Goal: Communication & Community: Answer question/provide support

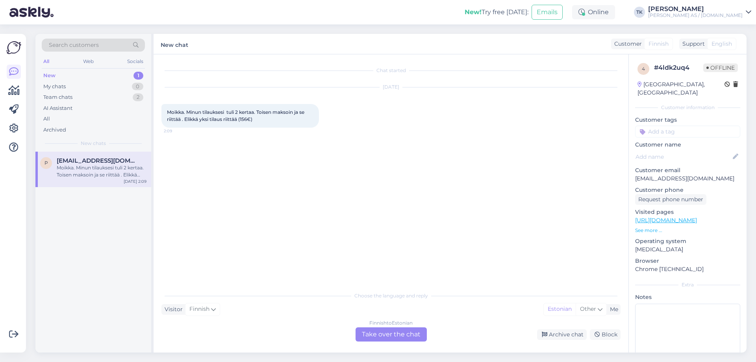
click at [394, 333] on div "Finnish to Estonian Take over the chat" at bounding box center [391, 334] width 71 height 14
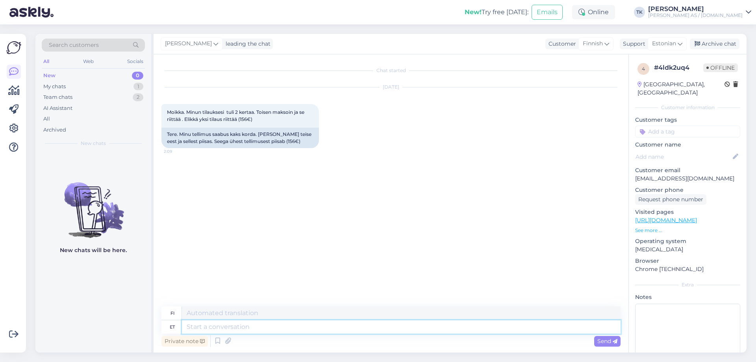
click at [206, 328] on textarea at bounding box center [401, 326] width 439 height 13
type textarea "Tere"
type textarea "Hei"
type textarea "Tere Tuvas"
type textarea "Hei Tunnista"
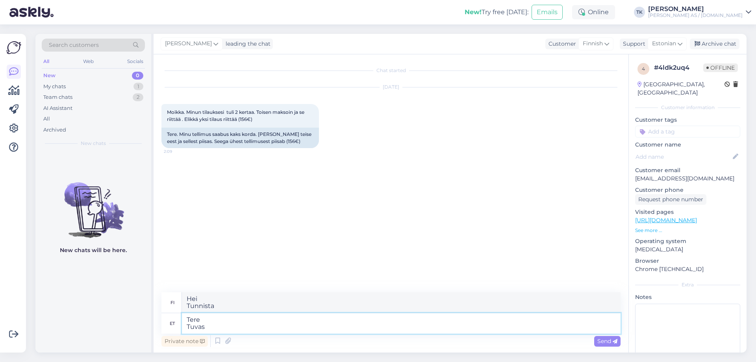
type textarea "Tere Tuvast"
type textarea "[PERSON_NAME]"
type textarea "[PERSON_NAME] T"
type textarea "Hei Me ymmärrämme"
type textarea "Tere Tuvastame Teil"
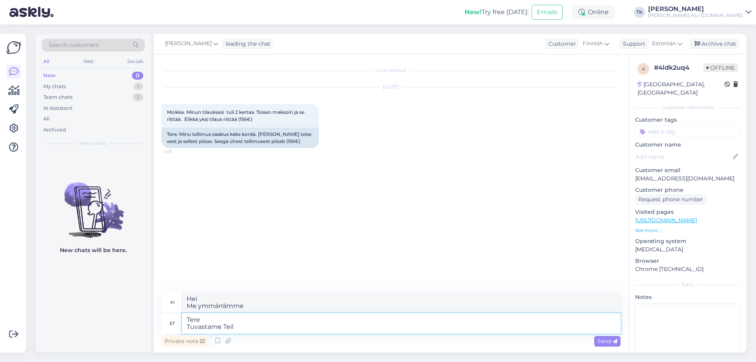
type textarea "Hei Tunnustamme sinut"
type textarea "Tere Tuvastame Teil ainult"
type textarea "Hei Tunnistamme vain sinut"
type textarea "Tere Tuvastame Teil ainult ühe t"
type textarea "Hei Tunnustamme teistä vain yhden"
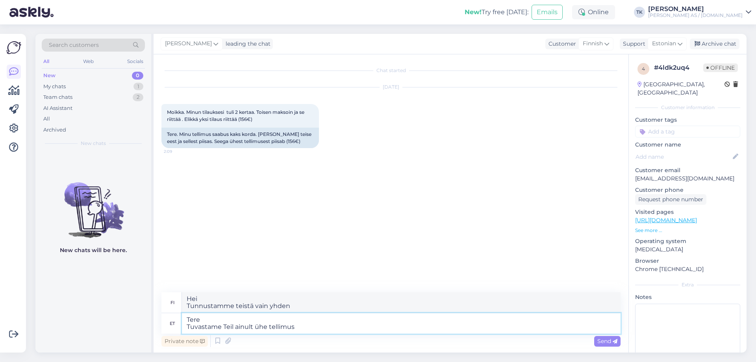
type textarea "Tere Tuvastame Teil ainult ühe tellimuse"
type textarea "Hei Tunnustamme vain yhden tilauksen sinulle."
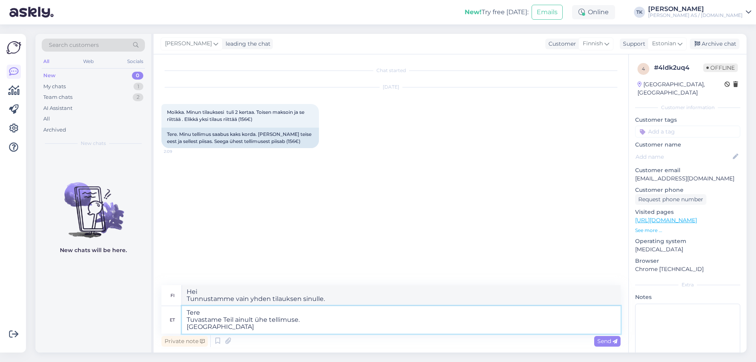
type textarea "Tere Tuvastame Teil ainult ühe tellimuse. Saadame s"
type textarea "Hei Tunnistamme vain yhden tilauksen sinulta. Lähetämme"
type textarea "Tere Tuvastame Teil ainult ühe tellimuse. Saadame selle"
type textarea "Hei Tunnistamme vain yhden tilauksen sinulta. Lähetämme sen."
type textarea "Tere Tuvastame Teil ainult ühe tellimuse. Saadame [PERSON_NAME]"
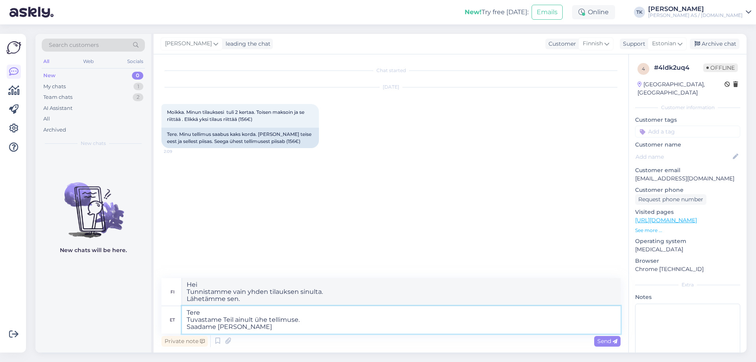
type textarea "Hei Tunnistamme vain yhden tilauksen sinulta. Lähetämme sen tänään."
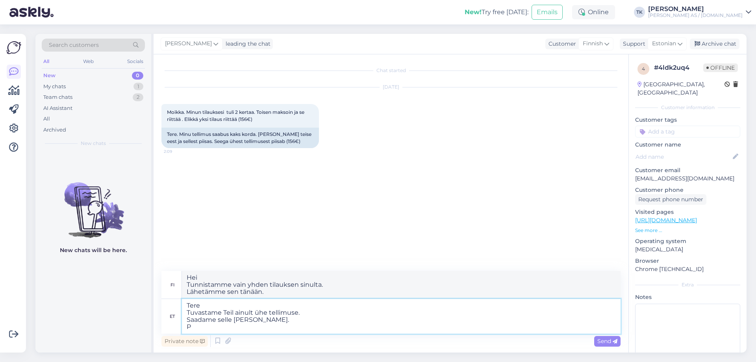
type textarea "Tere Tuvastame Teil ainult ühe tellimuse. Saadame selle [PERSON_NAME]. Pa"
type textarea "Hei Tunnistamme vain yhden tilauksen sinulta. Lähetämme sen tänään. P"
type textarea "Tere Tuvastame Teil ainult ühe tellimuse. Saadame selle [PERSON_NAME]. [GEOGRAP…"
type textarea "Hei Tunnistamme vain yhden tilauksen sinulta. Lähetämme sen tänään. Ystävällisi…"
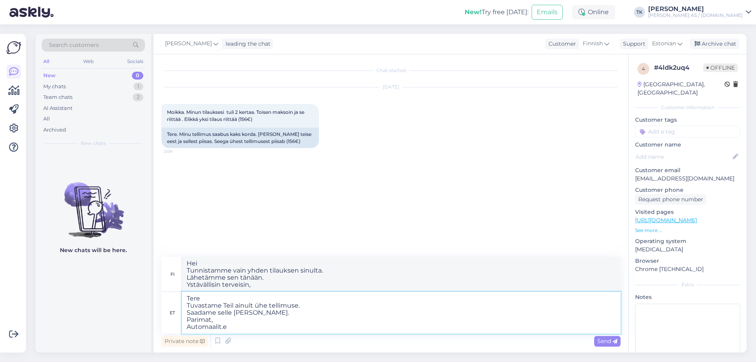
type textarea "Tere Tuvastame Teil ainult ühe tellimuse. Saadame selle [PERSON_NAME]. Parimat,…"
type textarea "Hei Tunnistamme vain yhden tilauksen sinulta. Lähetämme sen tänään. Parhain ter…"
type textarea "Tere Tuvastame Teil ainult ühe tellimuse. Saadame selle [PERSON_NAME]. Parimat,…"
click at [603, 341] on span "Send" at bounding box center [607, 340] width 20 height 7
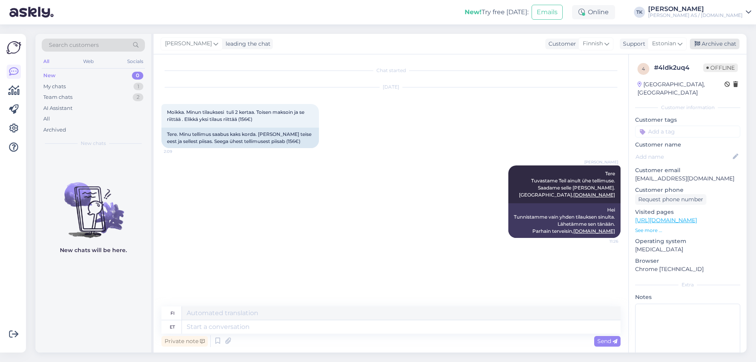
click at [714, 42] on div "Archive chat" at bounding box center [715, 44] width 50 height 11
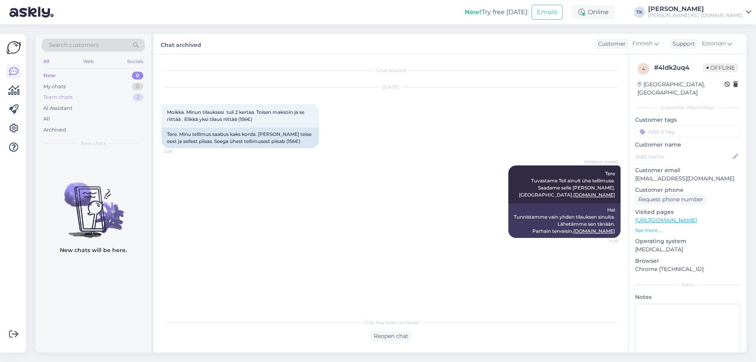
click at [66, 96] on div "Team chats" at bounding box center [57, 97] width 29 height 8
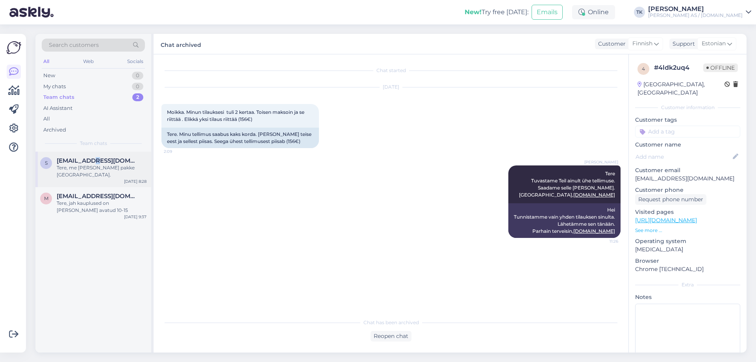
click at [91, 163] on span "[EMAIL_ADDRESS][DOMAIN_NAME]" at bounding box center [98, 160] width 82 height 7
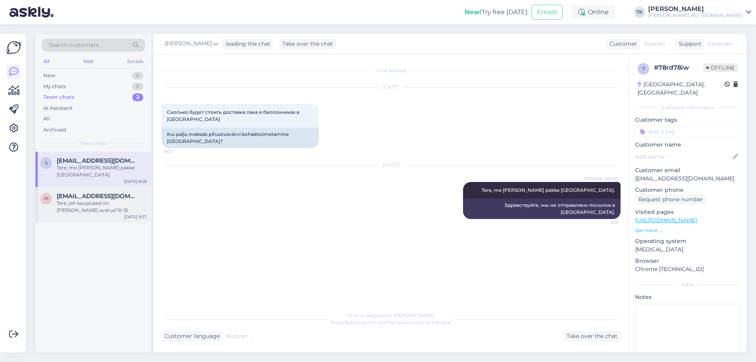
click at [90, 200] on div "Tere, jah kauplused on [PERSON_NAME] avatud 10-15" at bounding box center [102, 207] width 90 height 14
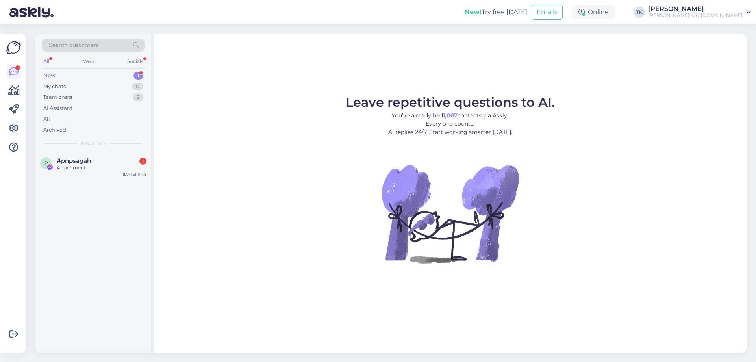
click at [53, 76] on div "New" at bounding box center [49, 76] width 12 height 8
click at [94, 159] on div "#pnpsagah 1" at bounding box center [102, 160] width 90 height 7
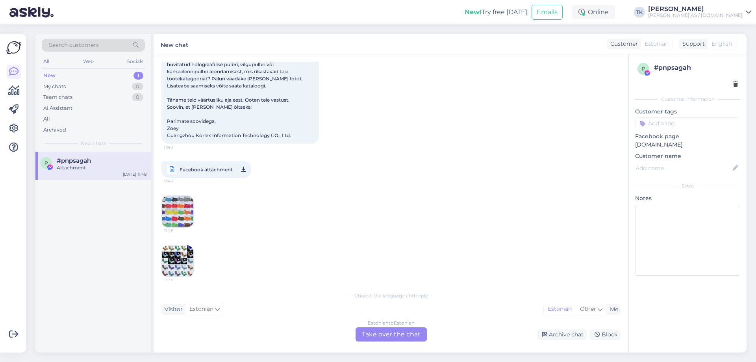
scroll to position [118, 0]
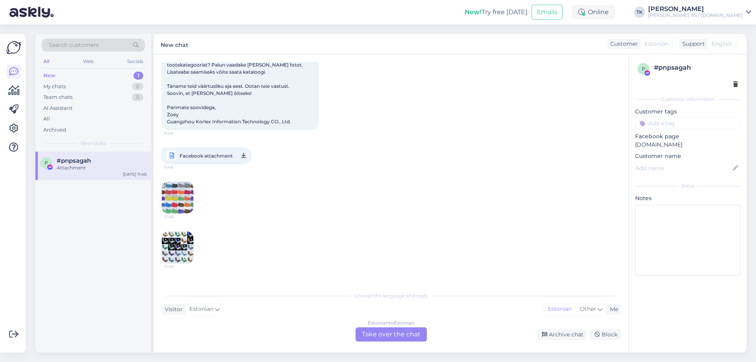
click at [174, 196] on img at bounding box center [178, 198] width 32 height 32
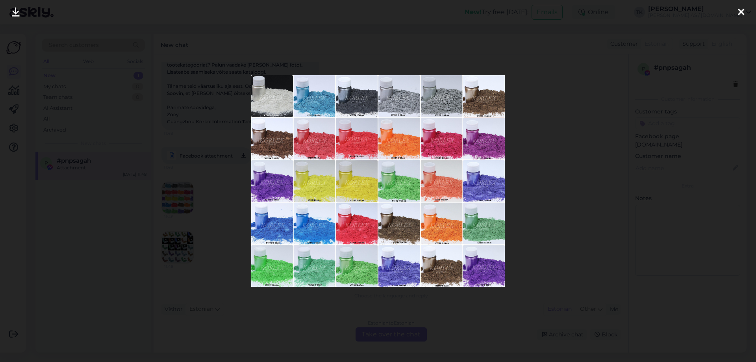
click at [740, 8] on icon at bounding box center [741, 12] width 6 height 10
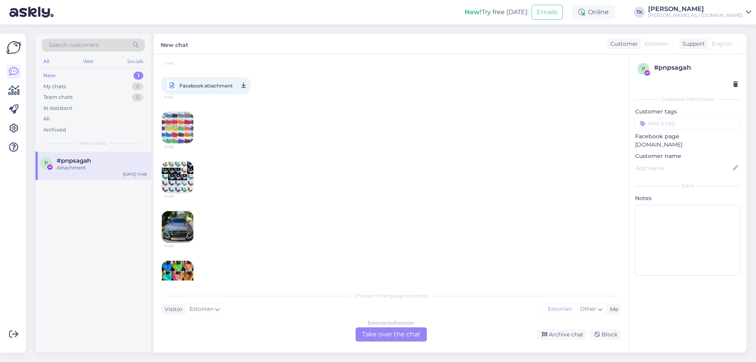
scroll to position [197, 0]
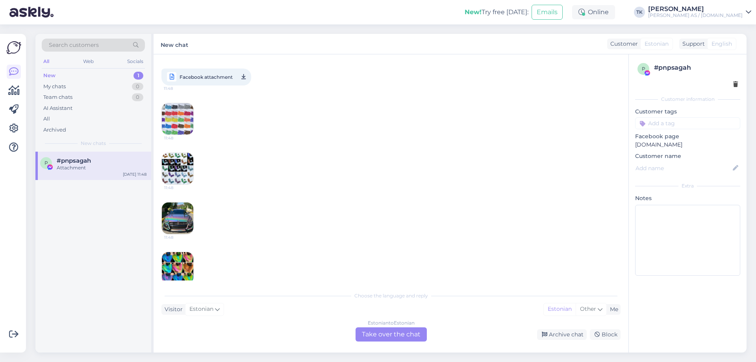
click at [178, 165] on img at bounding box center [178, 169] width 32 height 32
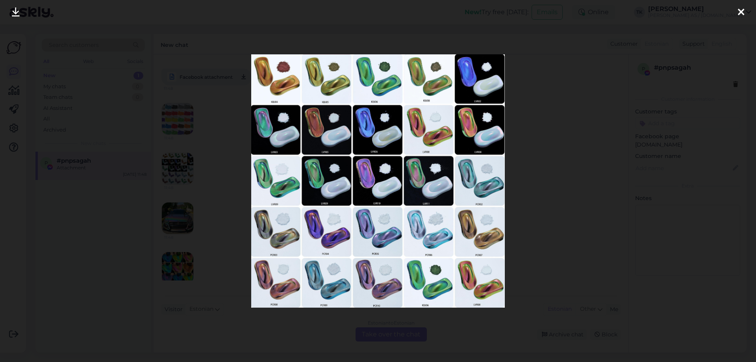
click at [741, 9] on icon at bounding box center [741, 12] width 6 height 10
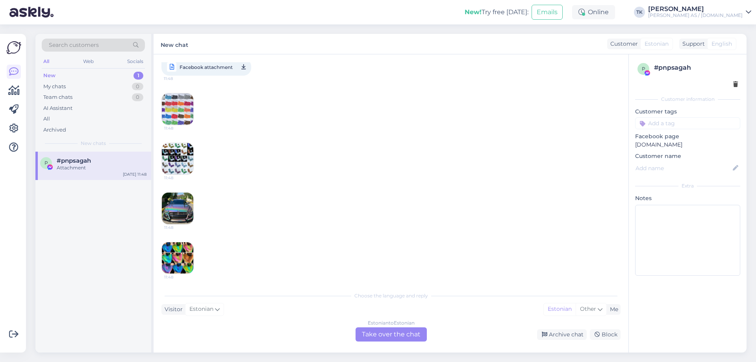
scroll to position [209, 0]
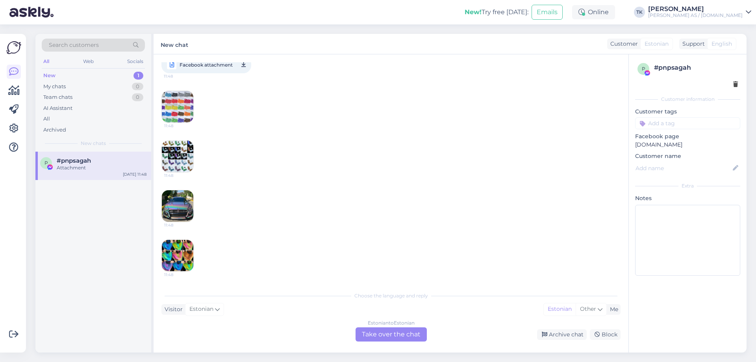
click at [184, 211] on img at bounding box center [178, 206] width 32 height 32
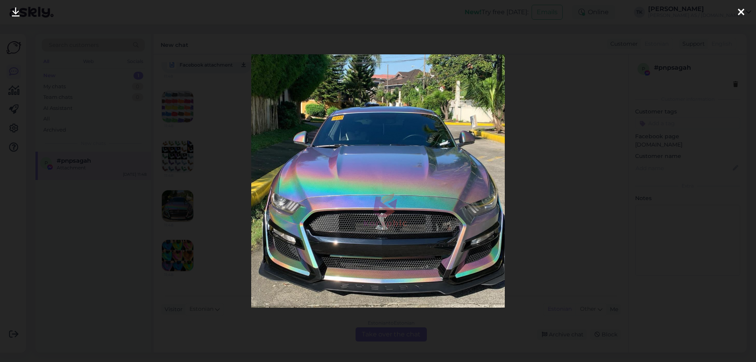
click at [739, 11] on icon at bounding box center [741, 12] width 6 height 10
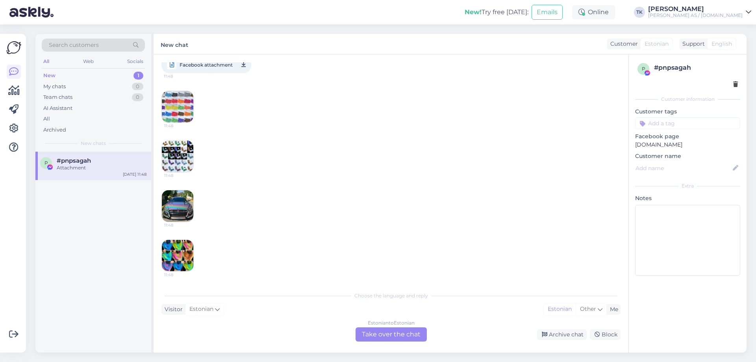
click at [172, 256] on img at bounding box center [178, 256] width 32 height 32
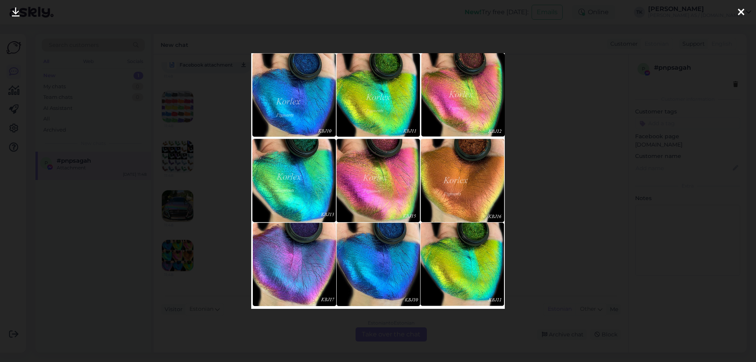
click at [736, 13] on div at bounding box center [741, 12] width 16 height 25
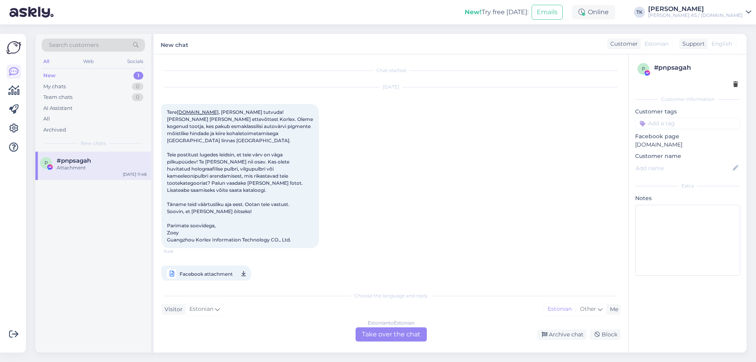
scroll to position [39, 0]
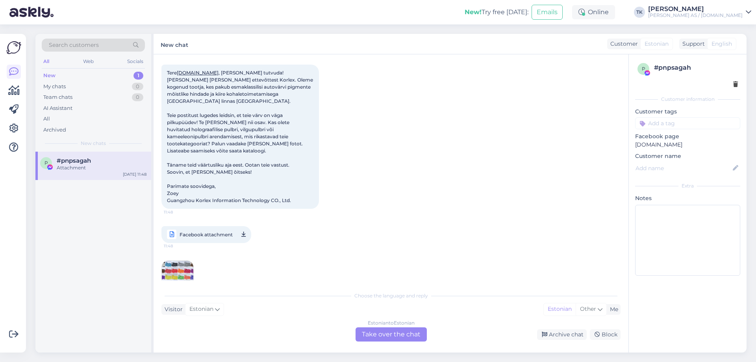
click at [243, 235] on icon at bounding box center [243, 235] width 4 height 10
click at [441, 117] on div "Sep 22 2025 Tere Autovärvid.ee , tore tutvuda! Mina olen Zoey ettevõttest Korle…" at bounding box center [390, 145] width 459 height 212
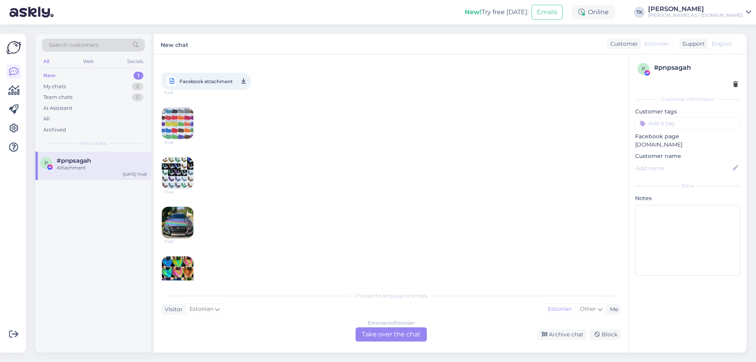
scroll to position [197, 0]
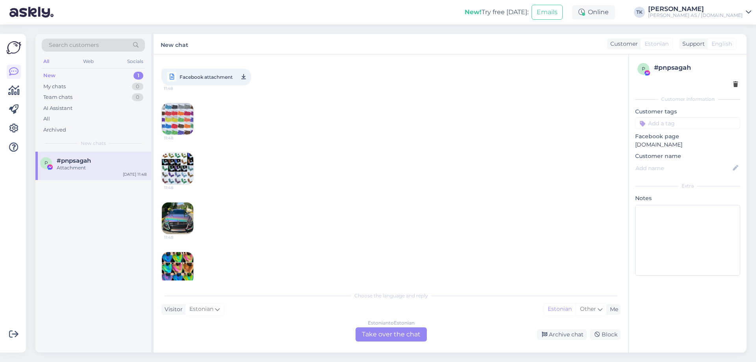
click at [177, 119] on img at bounding box center [178, 119] width 32 height 32
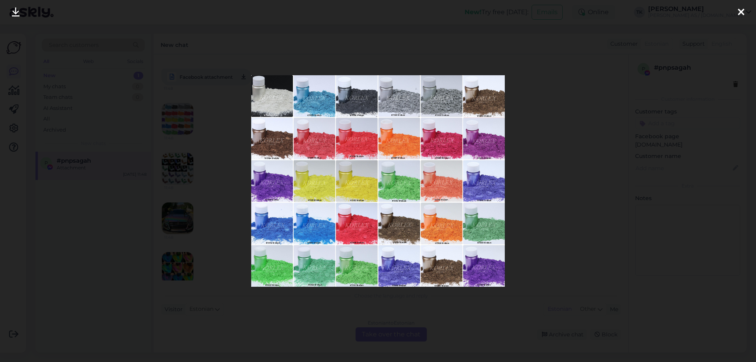
click at [307, 232] on img at bounding box center [377, 180] width 253 height 211
click at [743, 11] on icon at bounding box center [741, 12] width 6 height 10
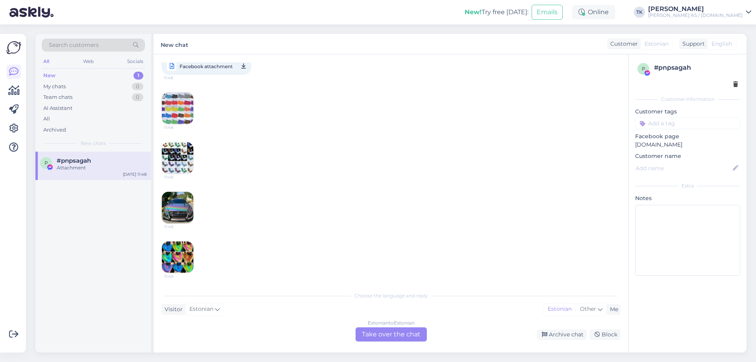
scroll to position [209, 0]
click at [167, 250] on img at bounding box center [178, 256] width 32 height 32
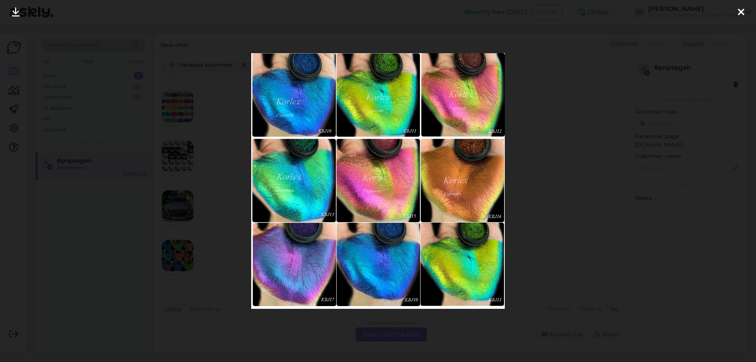
drag, startPoint x: 738, startPoint y: 11, endPoint x: 707, endPoint y: 4, distance: 31.6
click at [738, 11] on icon at bounding box center [741, 12] width 6 height 10
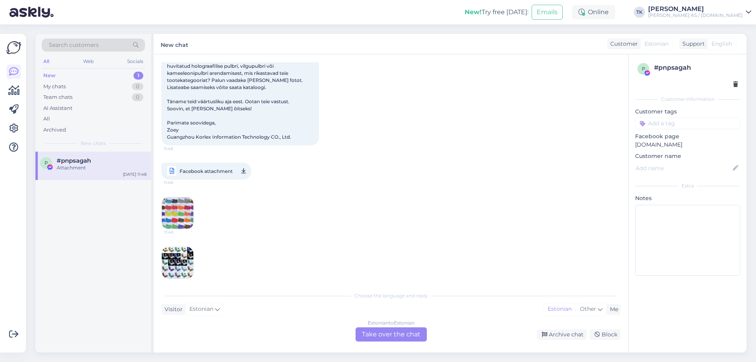
scroll to position [0, 0]
